Goal: Information Seeking & Learning: Learn about a topic

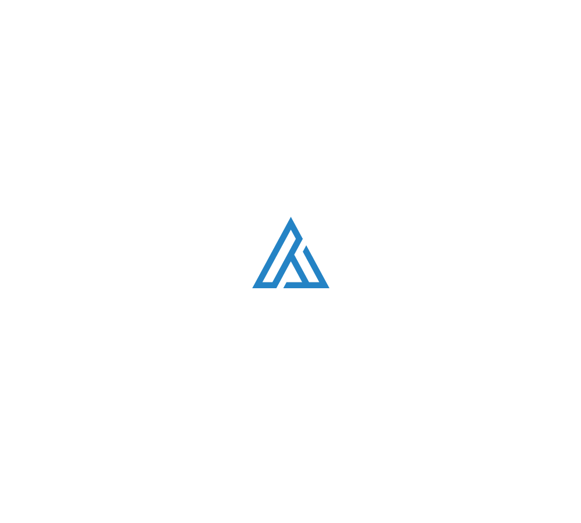
scroll to position [2389, 0]
